Goal: Task Accomplishment & Management: Complete application form

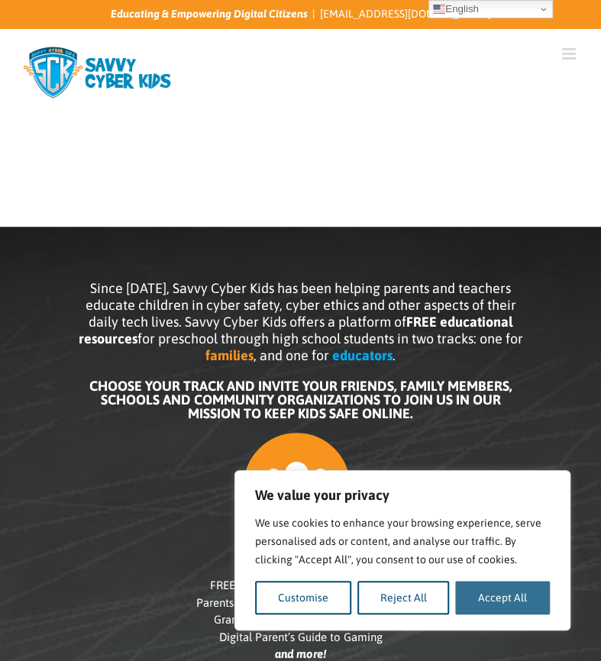
click at [503, 596] on button "Accept All" at bounding box center [502, 598] width 95 height 34
checkbox input "true"
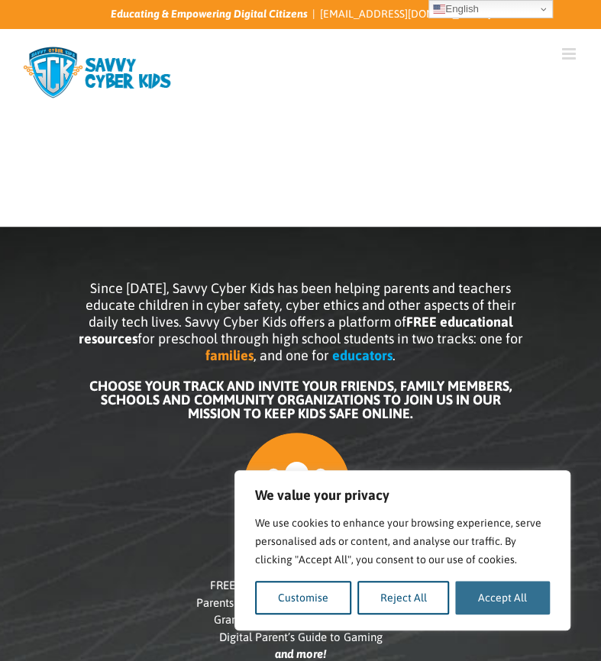
checkbox input "true"
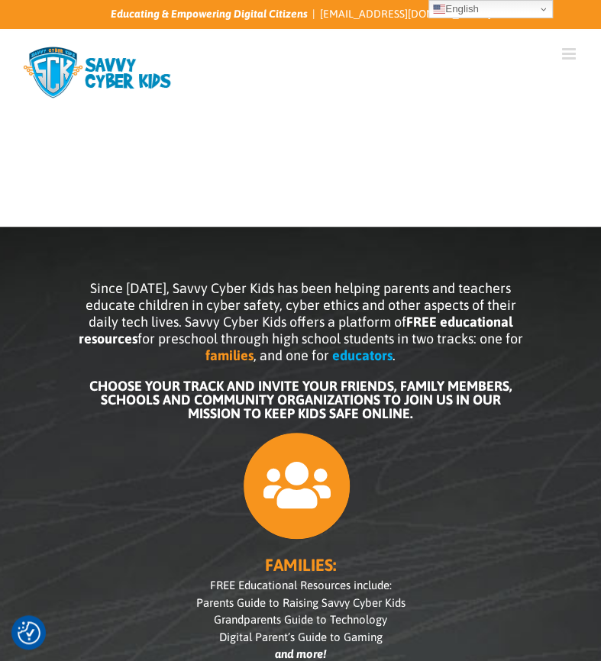
click at [243, 508] on icon at bounding box center [297, 486] width 108 height 108
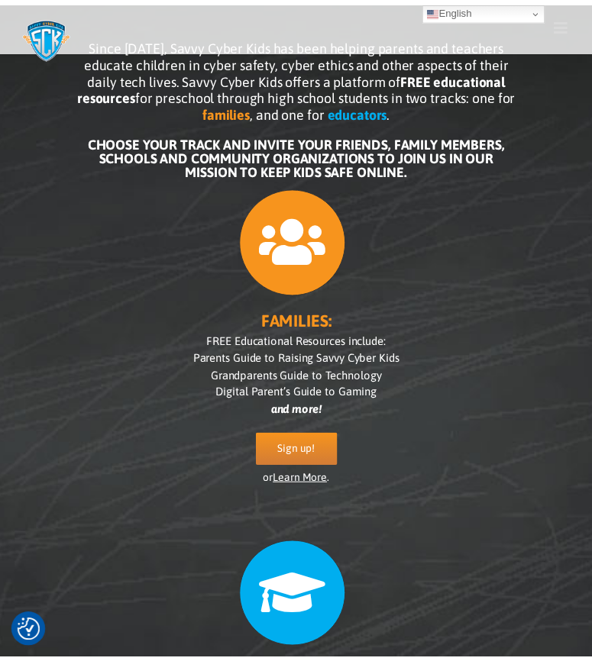
scroll to position [98, 0]
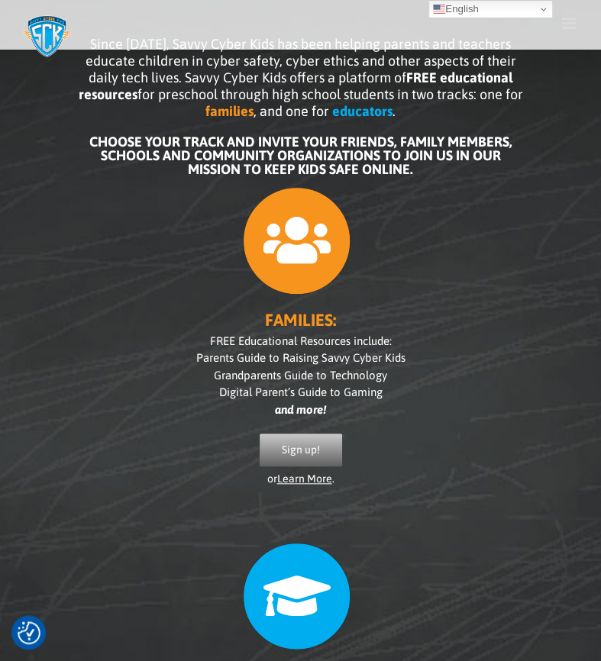
click at [282, 457] on span "Sign up!" at bounding box center [301, 450] width 38 height 13
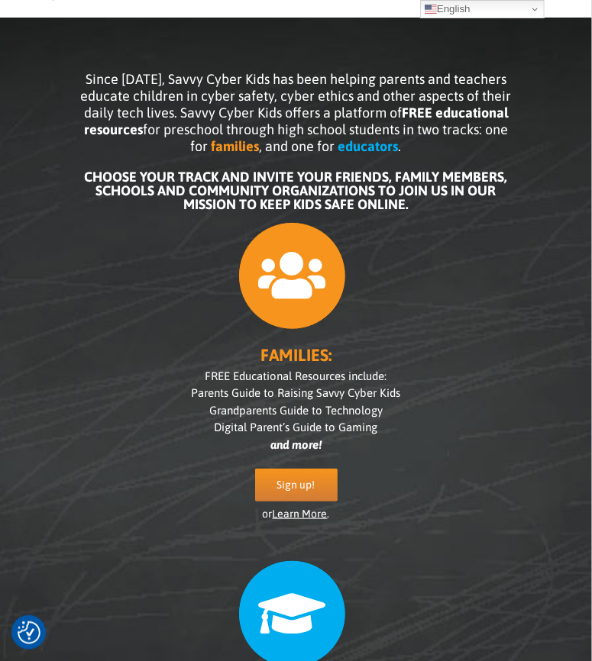
click at [305, 512] on link "Learn More" at bounding box center [300, 514] width 55 height 12
click at [312, 479] on span "Sign up!" at bounding box center [296, 485] width 38 height 13
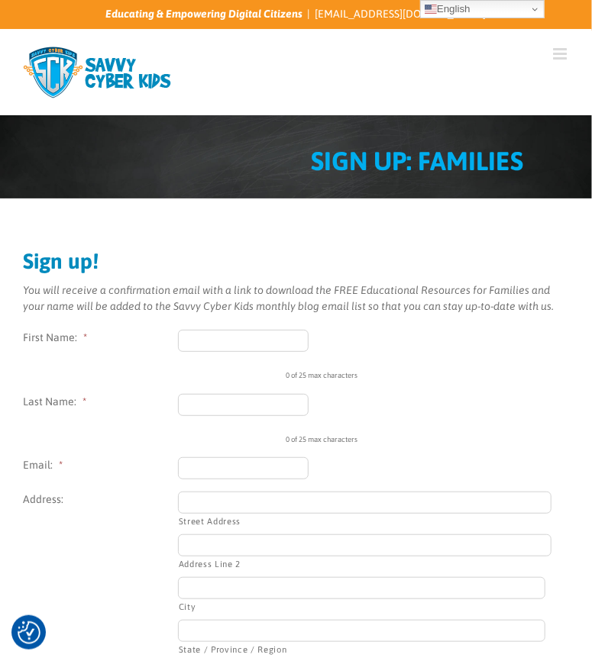
click at [264, 344] on input "First Name: *" at bounding box center [243, 341] width 131 height 22
type input "Debi"
click at [237, 411] on input "Last Name: *" at bounding box center [243, 405] width 131 height 22
type input "Robbins"
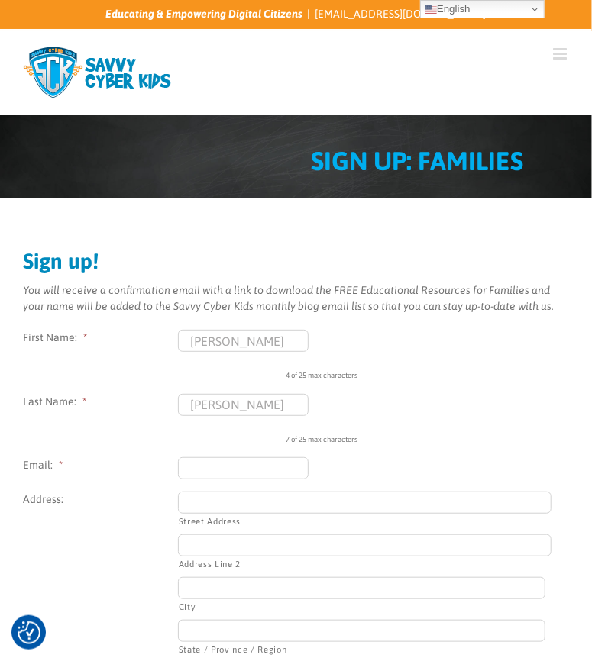
click at [197, 466] on input "Email: *" at bounding box center [243, 468] width 131 height 22
type input "debirobbins@ymail.com"
click at [217, 506] on input "Street Address" at bounding box center [364, 503] width 373 height 22
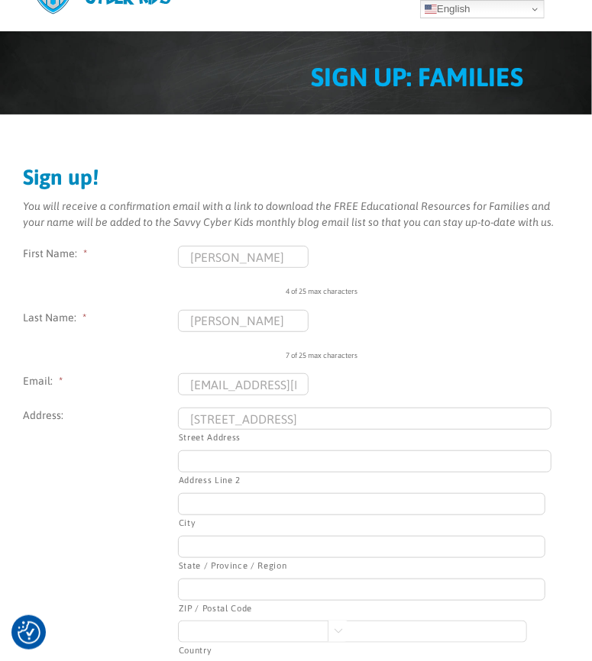
scroll to position [86, 0]
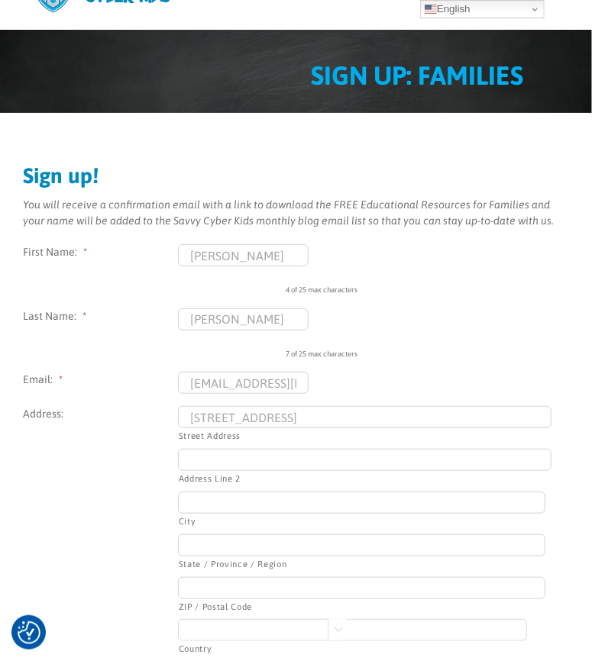
type input "1485 S Cornucopia Rd"
click at [247, 509] on input "City" at bounding box center [361, 503] width 367 height 22
type input "Exeter"
click at [394, 535] on input "State / Province / Region" at bounding box center [361, 546] width 367 height 22
type input "CA"
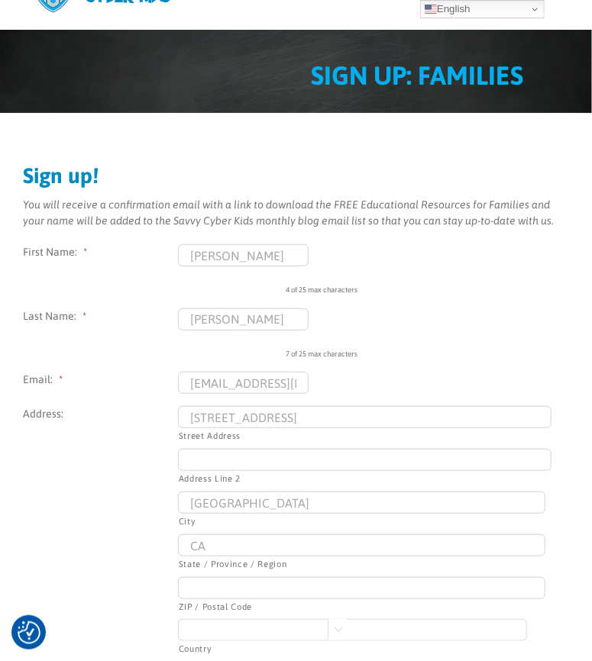
click at [237, 577] on input "ZIP / Postal Code" at bounding box center [361, 588] width 367 height 22
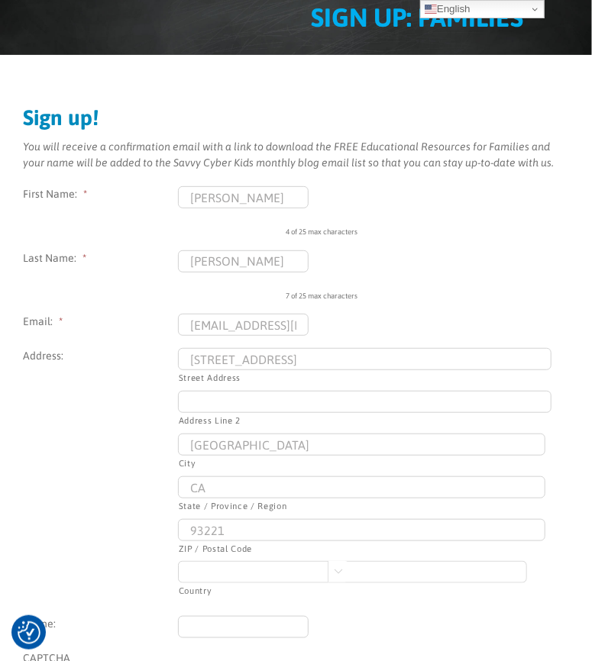
scroll to position [144, 0]
type input "93221"
click at [527, 561] on select "Afghanistan Albania Algeria American Samoa Andorra Angola Anguilla Antarctica A…" at bounding box center [352, 572] width 349 height 22
select select "United States"
click at [370, 561] on select "Afghanistan Albania Algeria American Samoa Andorra Angola Anguilla Antarctica A…" at bounding box center [352, 572] width 349 height 22
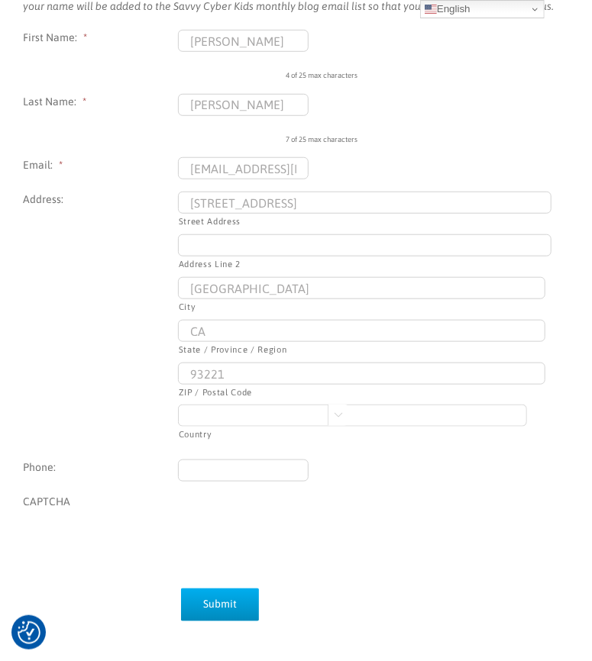
scroll to position [302, 0]
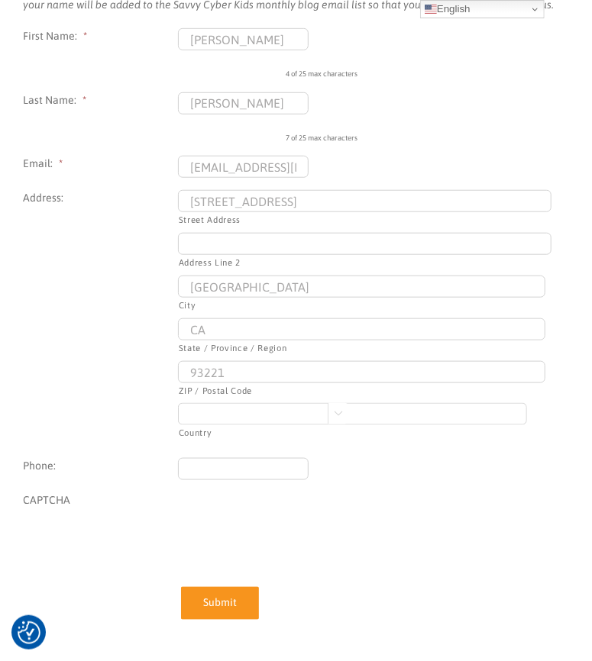
click at [224, 587] on input "Submit" at bounding box center [220, 603] width 78 height 33
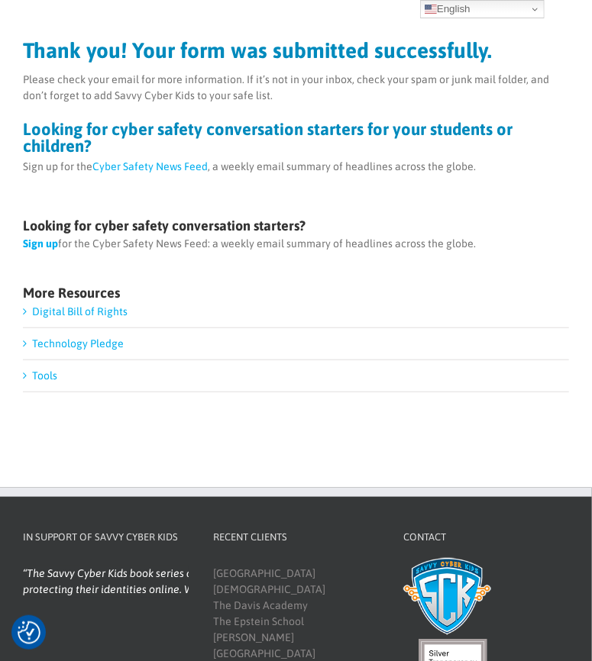
scroll to position [212, 0]
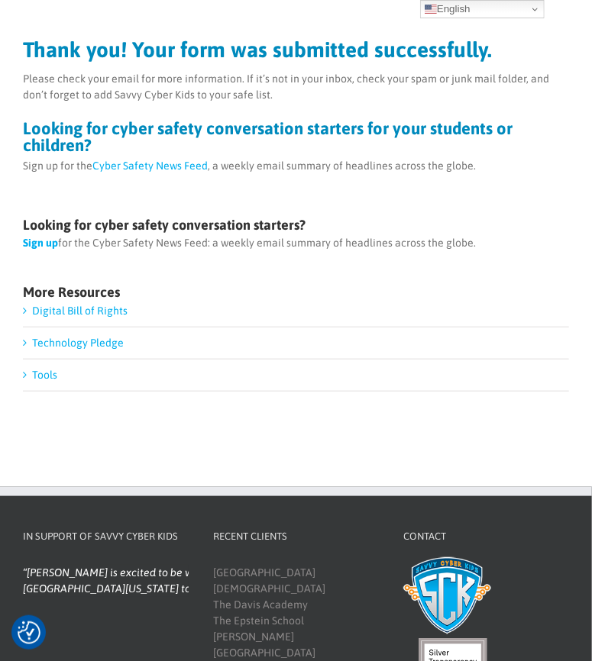
click at [41, 369] on link "Tools" at bounding box center [44, 375] width 25 height 12
click at [79, 337] on link "Technology Pledge" at bounding box center [78, 343] width 92 height 12
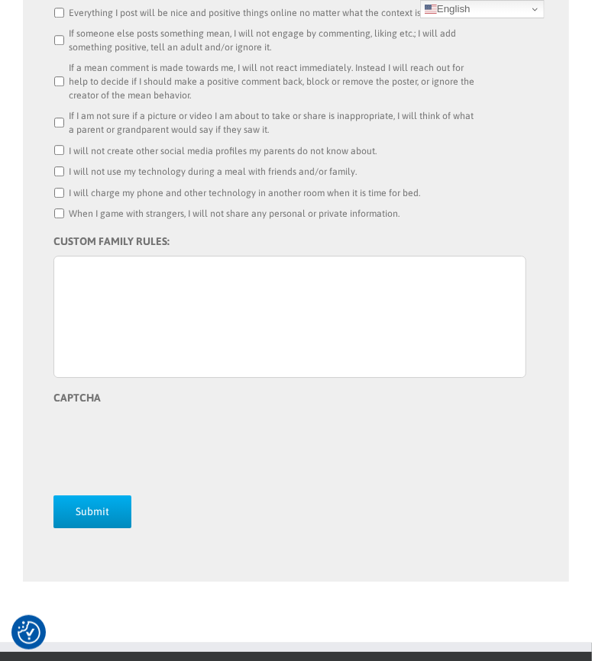
scroll to position [1285, 0]
